Goal: Find specific page/section: Find specific page/section

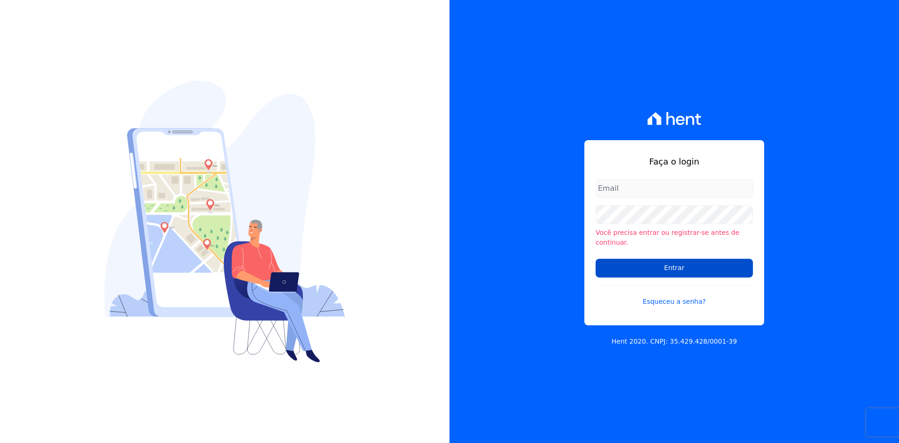
type input "[EMAIL_ADDRESS][DOMAIN_NAME]"
click at [642, 264] on input "Entrar" at bounding box center [674, 267] width 157 height 19
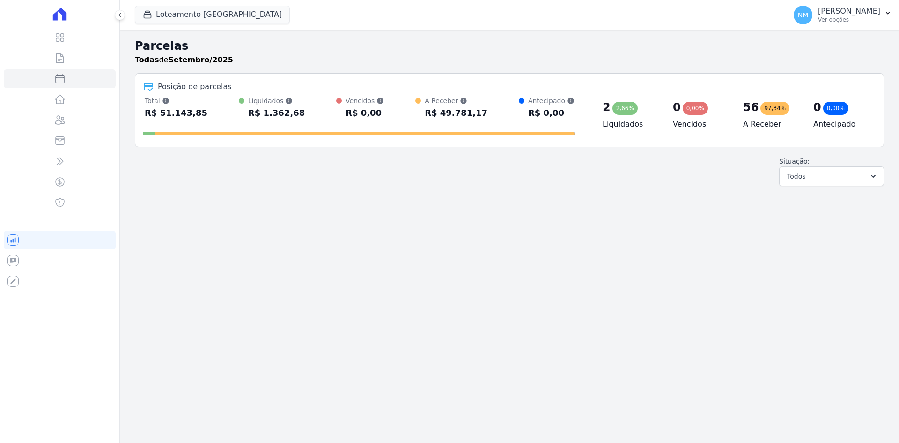
select select
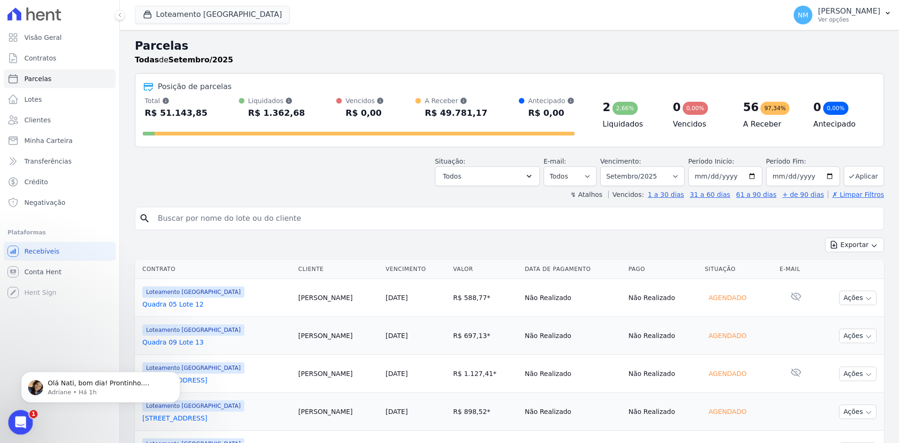
click at [18, 417] on icon "Abertura do Messenger da Intercom" at bounding box center [19, 420] width 15 height 15
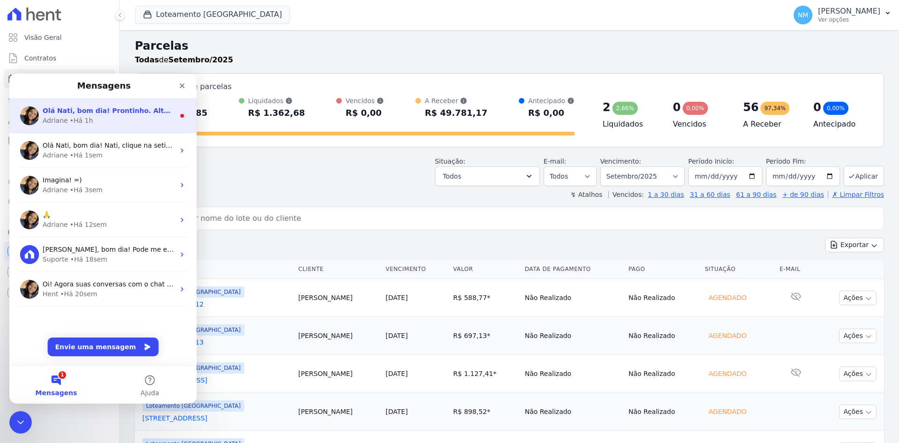
click at [120, 123] on div "Adriane • Há 1h" at bounding box center [109, 121] width 132 height 10
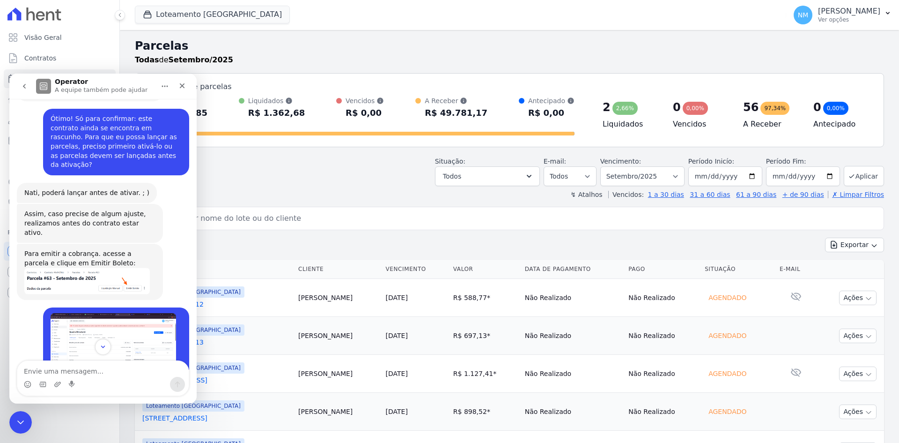
scroll to position [5023, 0]
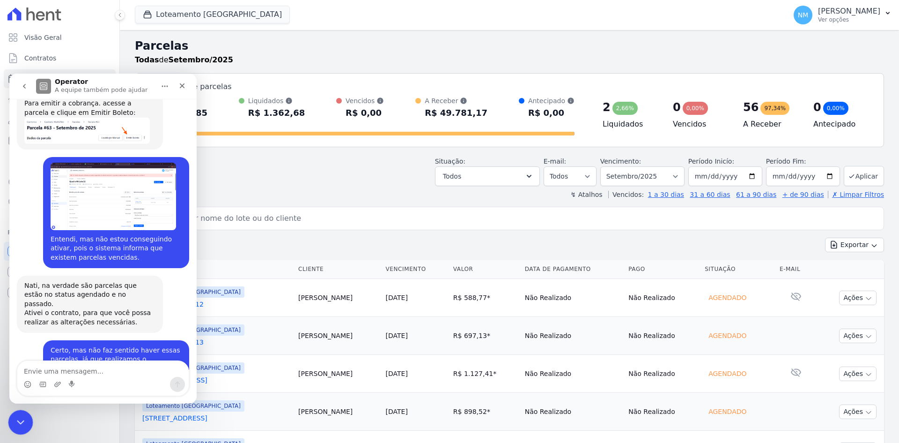
click at [18, 419] on icon "Encerramento do Messenger da Intercom" at bounding box center [19, 420] width 11 height 11
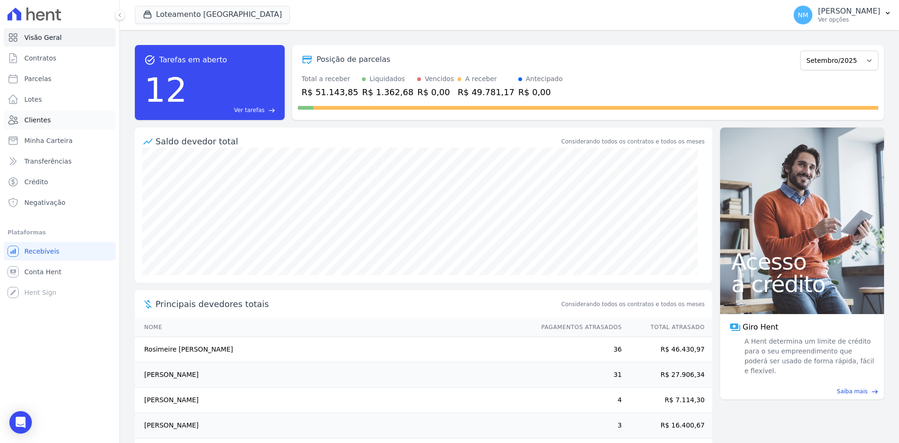
click at [60, 114] on link "Clientes" at bounding box center [60, 120] width 112 height 19
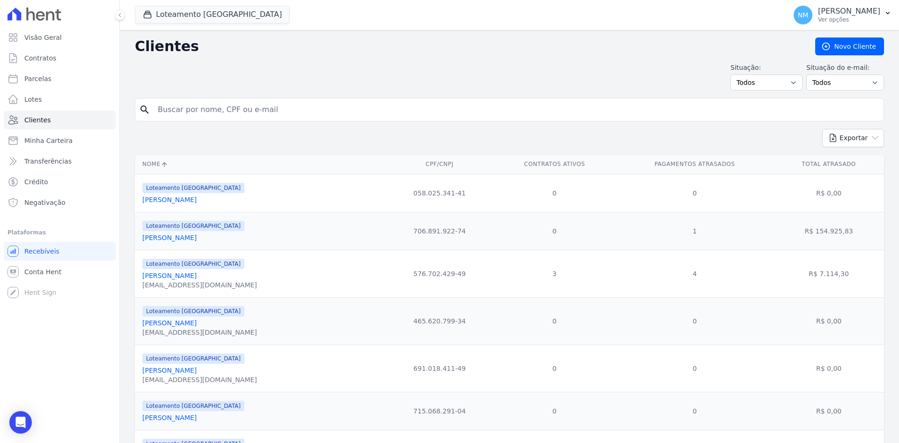
click at [169, 105] on input "search" at bounding box center [516, 109] width 728 height 19
type input "edvaney"
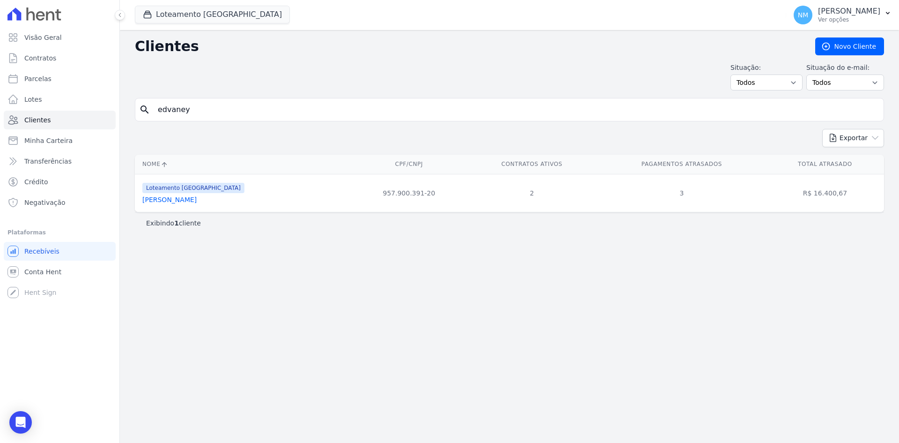
click at [192, 202] on link "[PERSON_NAME]" at bounding box center [169, 199] width 54 height 7
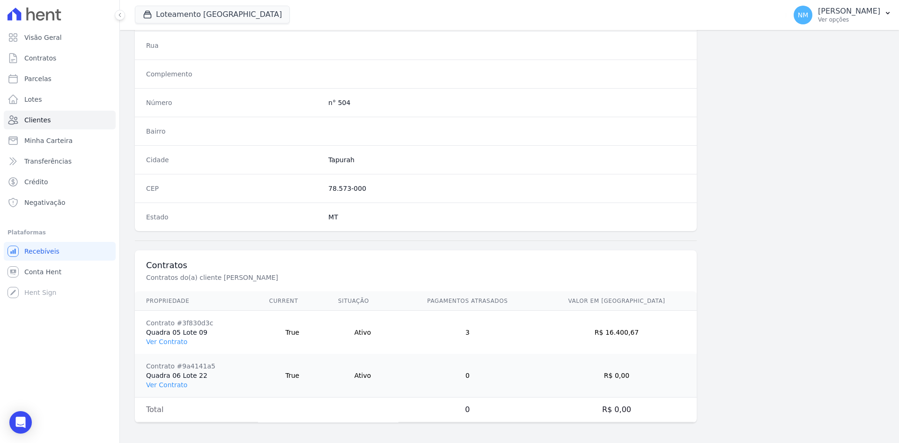
scroll to position [477, 0]
click at [174, 340] on link "Ver Contrato" at bounding box center [166, 338] width 41 height 7
